Goal: Find contact information: Find contact information

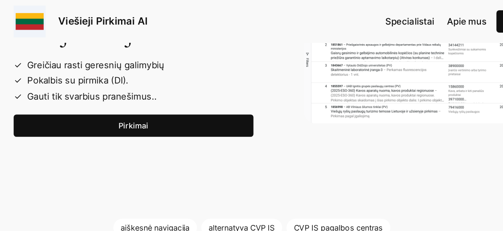
scroll to position [1048, 0]
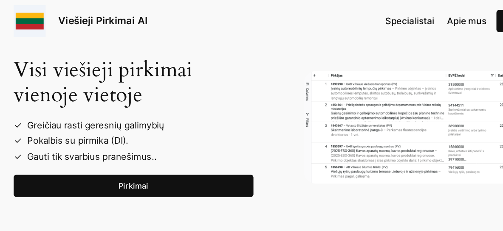
click at [135, 157] on link "Pirkimai" at bounding box center [135, 149] width 191 height 18
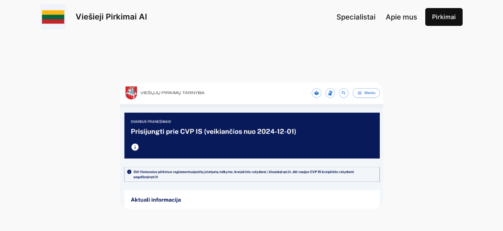
scroll to position [1048, 0]
